Goal: Task Accomplishment & Management: Use online tool/utility

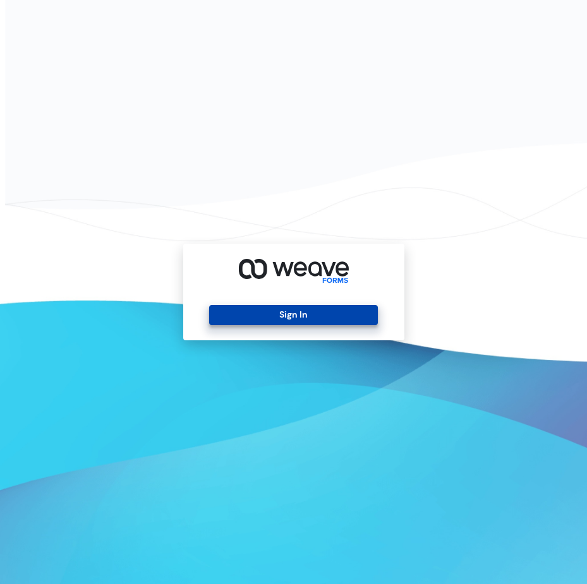
click at [296, 318] on button "Sign In" at bounding box center [293, 315] width 169 height 20
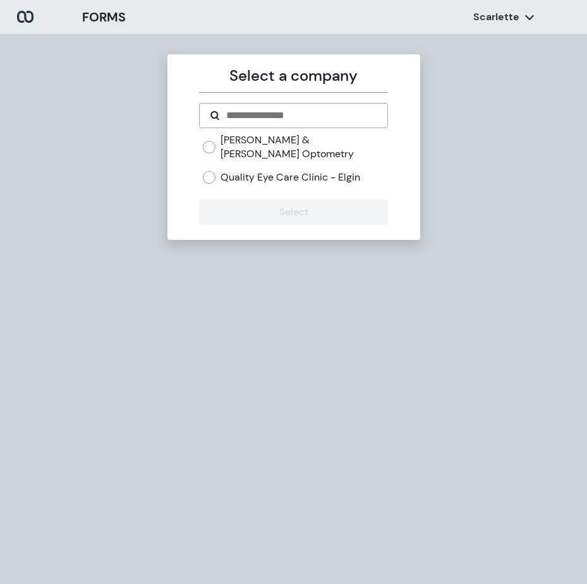
click at [270, 171] on label "Quality Eye Care Clinic - Elgin" at bounding box center [290, 178] width 140 height 14
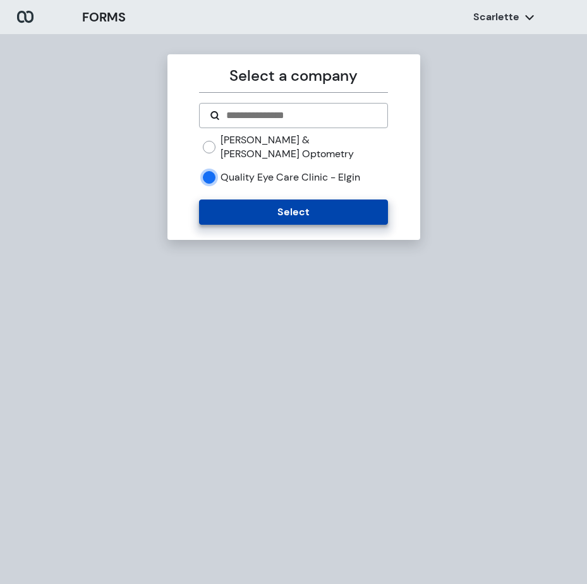
click at [258, 200] on button "Select" at bounding box center [293, 212] width 189 height 25
